Goal: Task Accomplishment & Management: Use online tool/utility

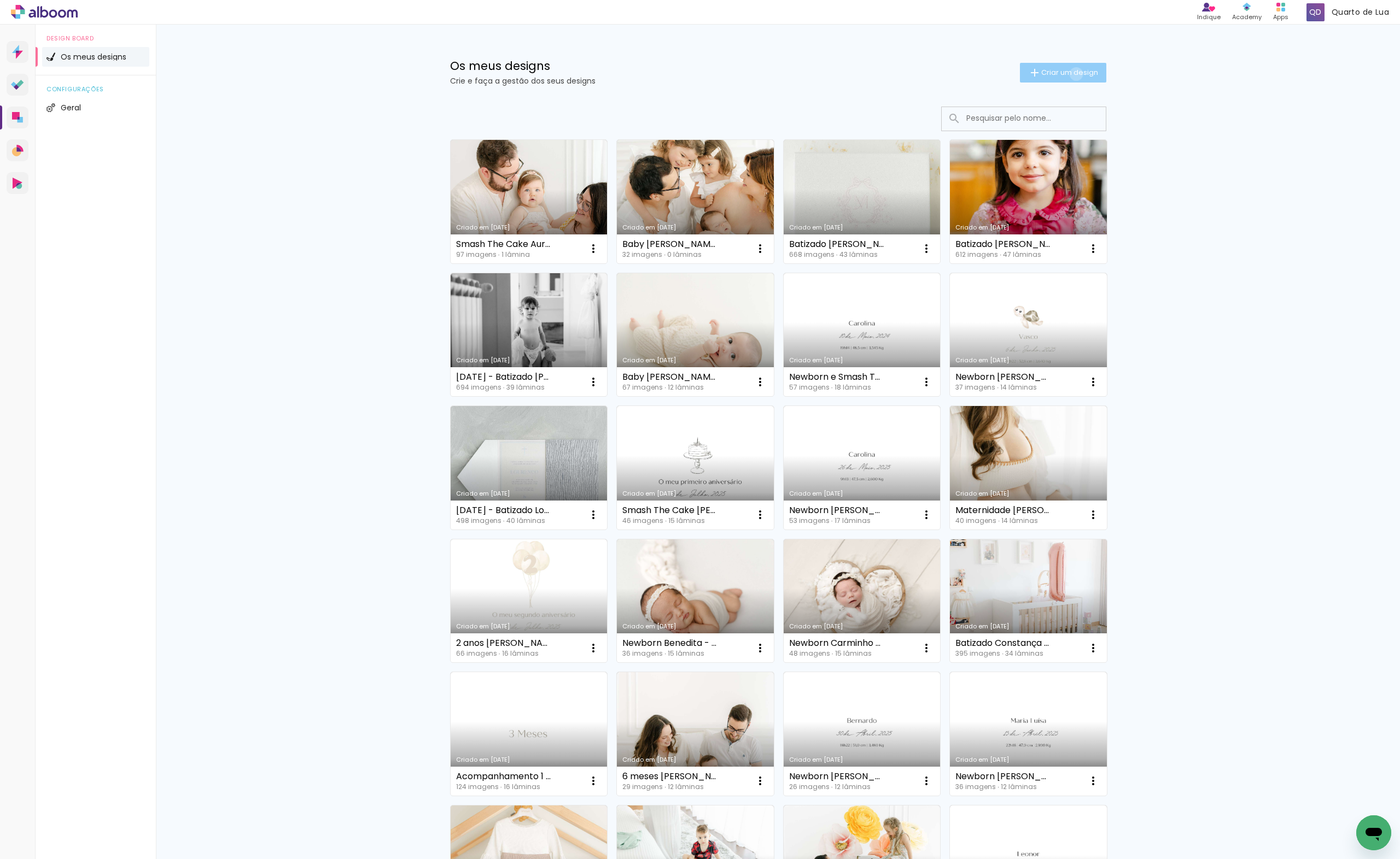
click at [1069, 74] on span "Criar um design" at bounding box center [1069, 72] width 57 height 7
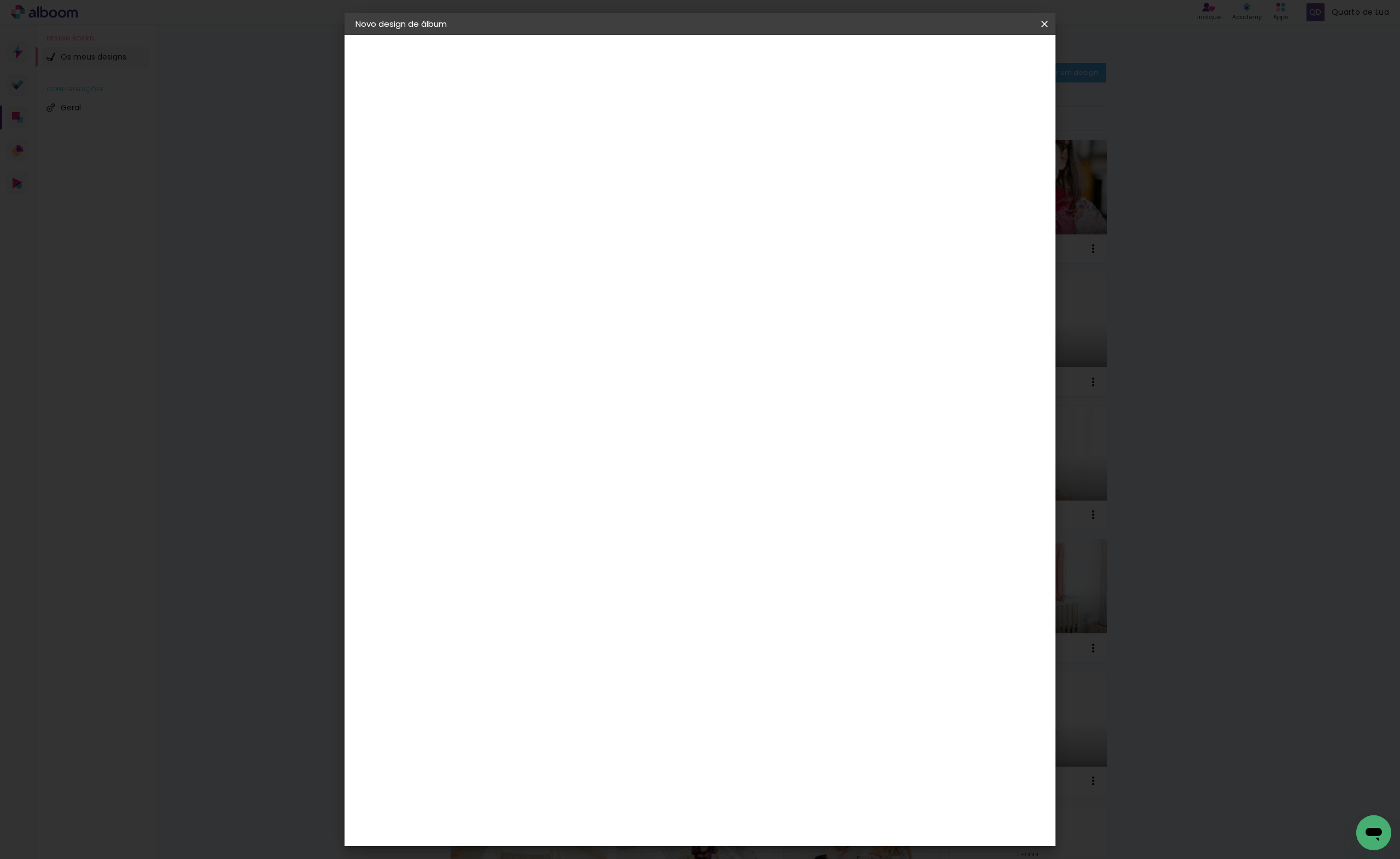
click at [534, 140] on input at bounding box center [534, 147] width 0 height 17
type input "Batizado [PERSON_NAME]"
type paper-input "Batizado [PERSON_NAME]"
type input "Batizado [PERSON_NAME]"
type paper-input "Batizado [PERSON_NAME]"
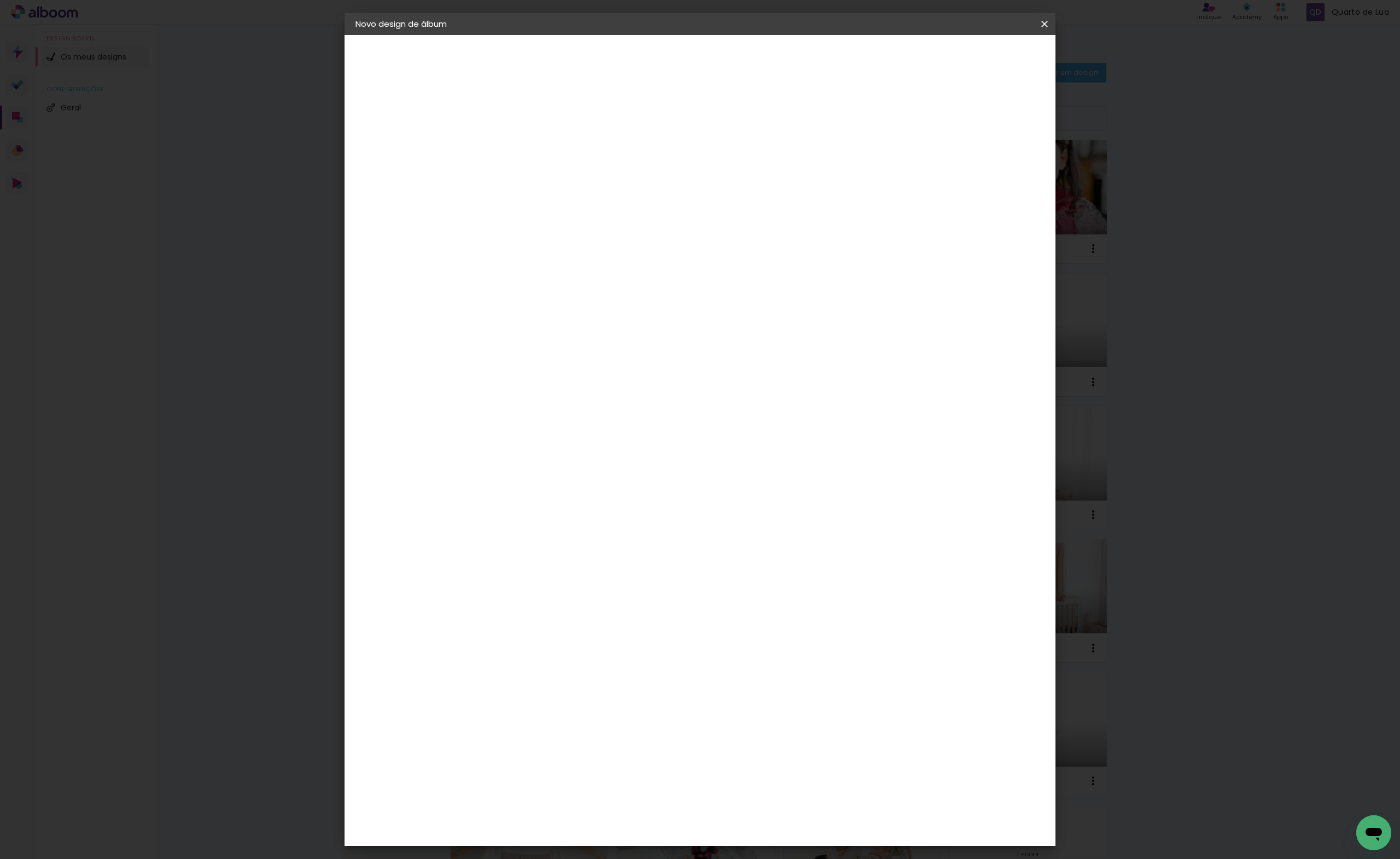
click at [646, 63] on paper-button "Avançar" at bounding box center [619, 58] width 54 height 19
click at [599, 235] on paper-item "DreambooksPro" at bounding box center [551, 247] width 96 height 24
click at [0, 0] on slot "Avançar" at bounding box center [0, 0] width 0 height 0
click at [577, 182] on input "text" at bounding box center [555, 190] width 43 height 17
click at [771, 189] on paper-item "Álbum" at bounding box center [771, 181] width 219 height 22
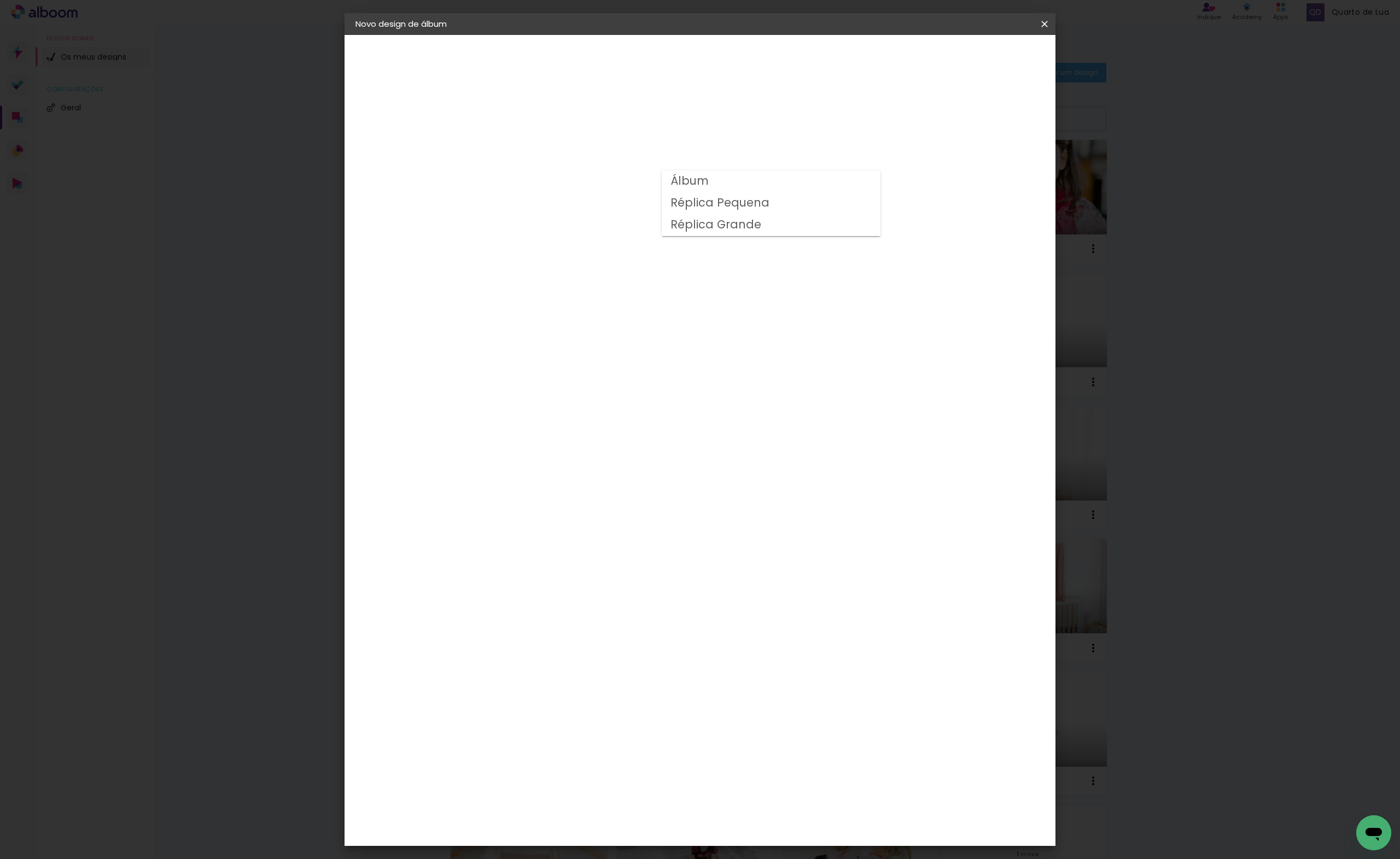
type input "Álbum"
click at [713, 64] on div "Voltar Avançar" at bounding box center [658, 58] width 109 height 19
click at [649, 519] on span "25 × 25 cm" at bounding box center [628, 530] width 41 height 23
click at [713, 49] on paper-button "Avançar" at bounding box center [686, 58] width 54 height 19
click at [975, 54] on span "Iniciar design" at bounding box center [950, 58] width 49 height 7
